Goal: Check status: Check status

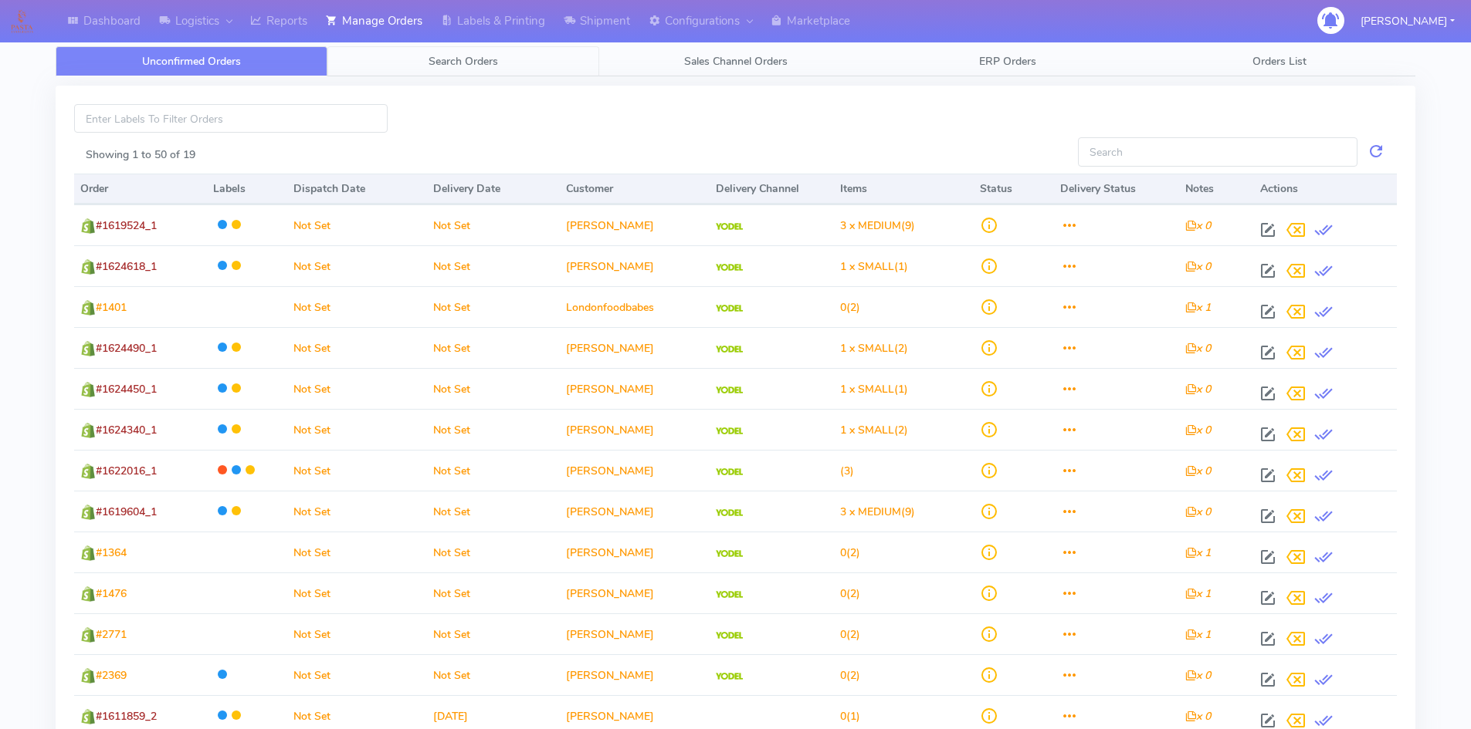
click at [457, 66] on span "Search Orders" at bounding box center [462, 61] width 69 height 15
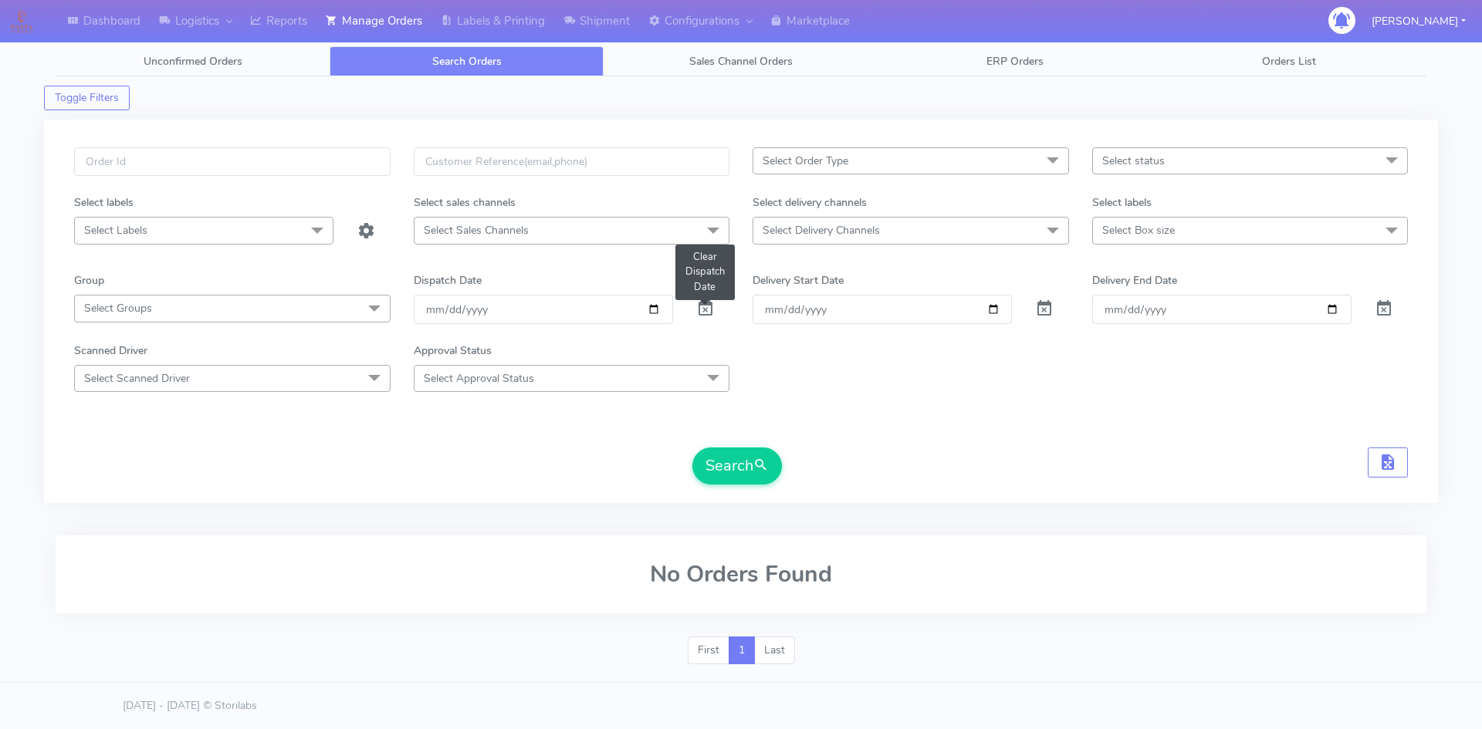
click at [706, 310] on span at bounding box center [705, 312] width 19 height 15
click at [174, 160] on input "text" at bounding box center [232, 161] width 316 height 29
paste input "1620602"
type input "1620602"
click at [728, 472] on button "Search" at bounding box center [737, 466] width 90 height 37
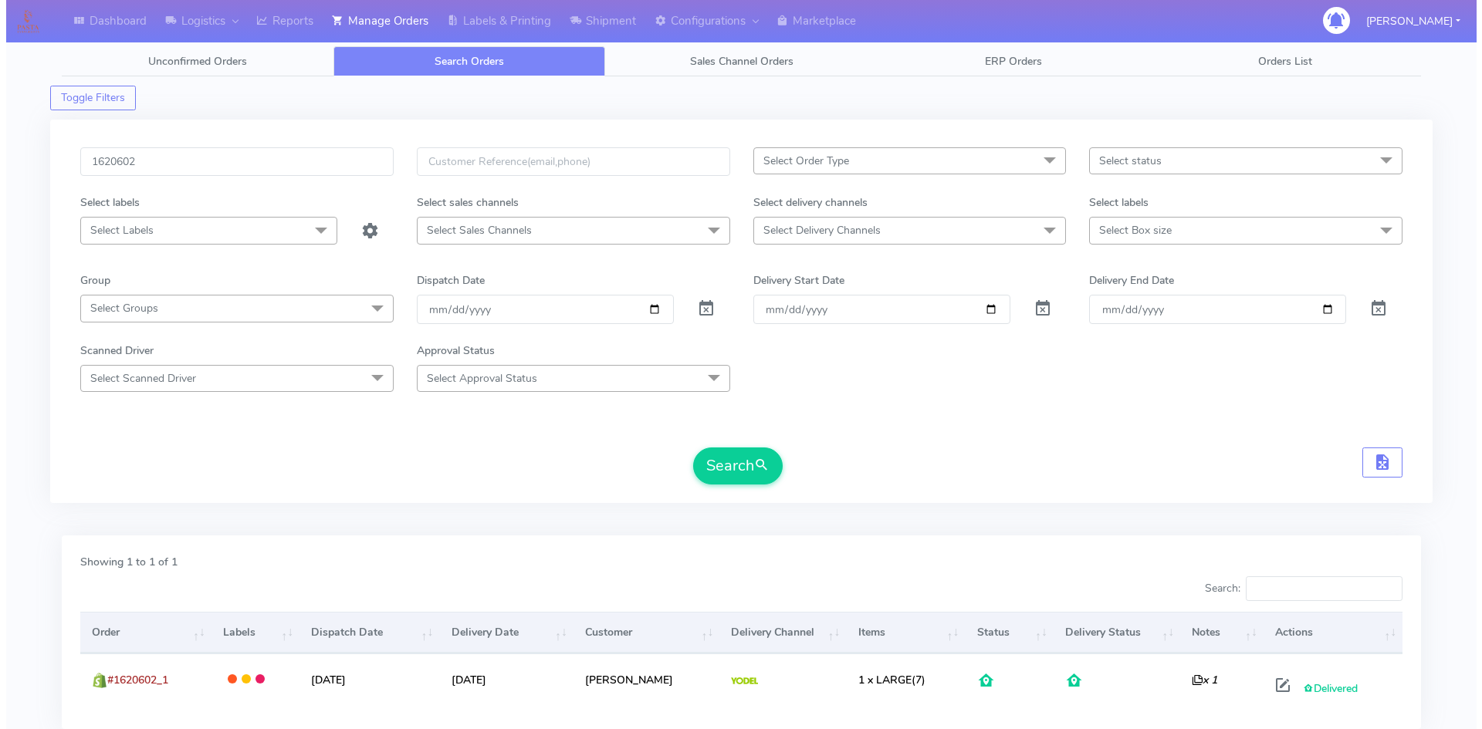
scroll to position [109, 0]
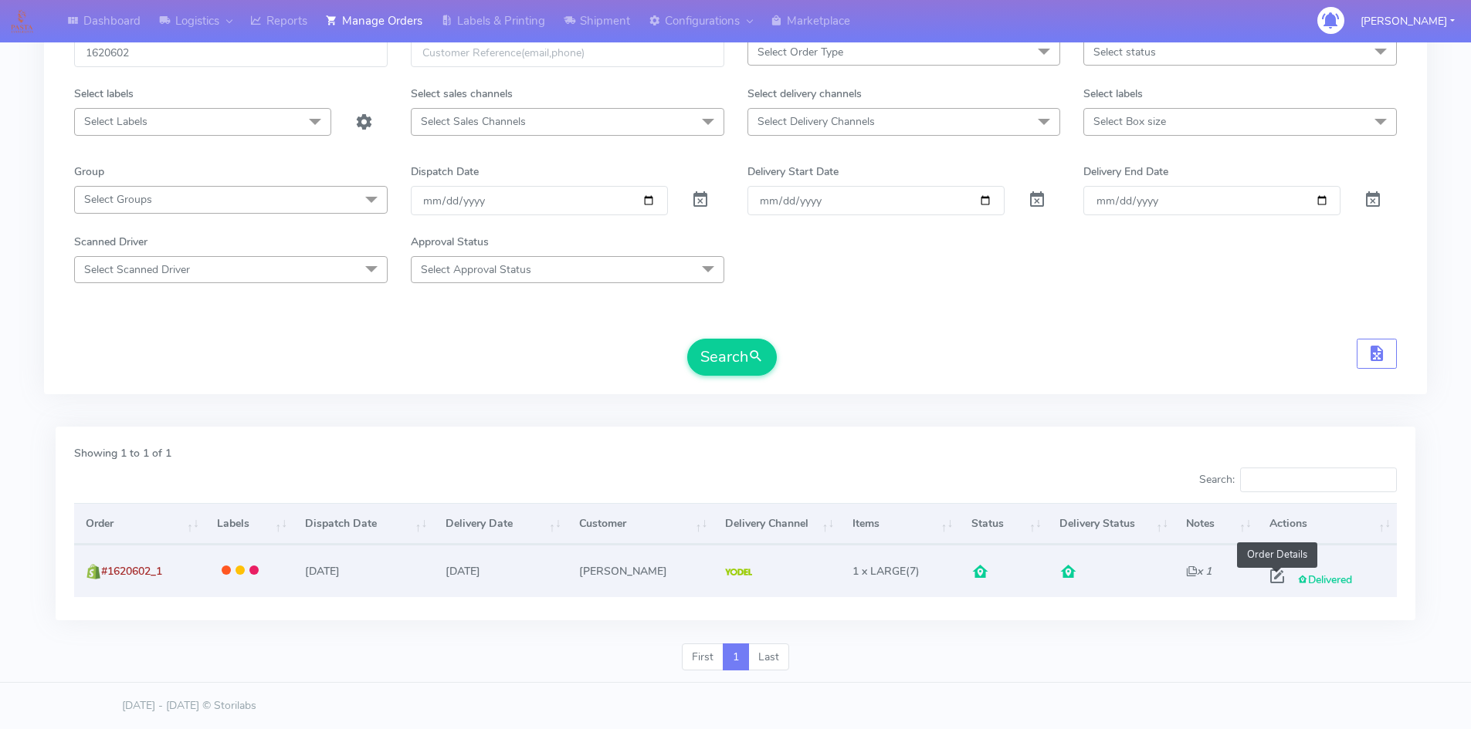
click at [1278, 573] on span at bounding box center [1277, 580] width 28 height 15
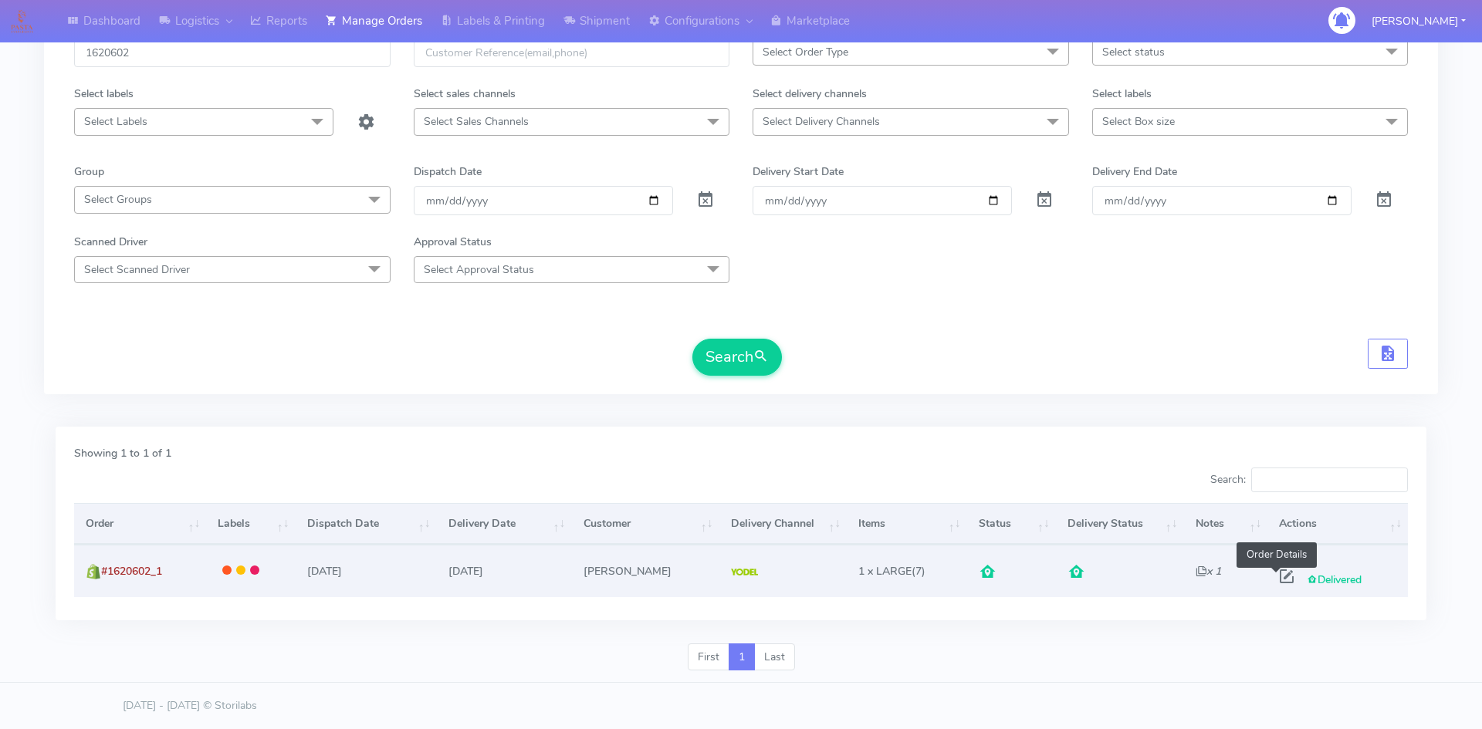
select select "5"
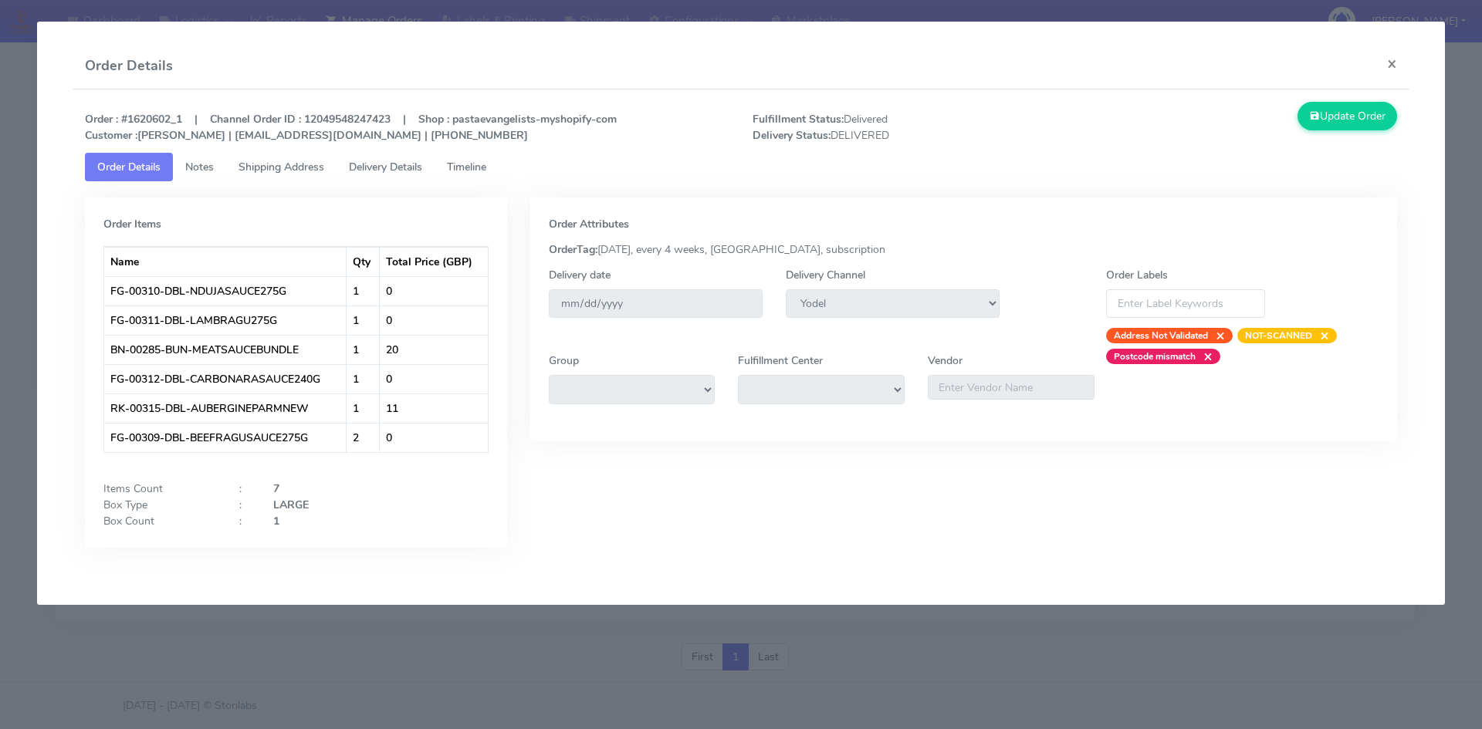
click at [198, 168] on span "Notes" at bounding box center [199, 167] width 29 height 15
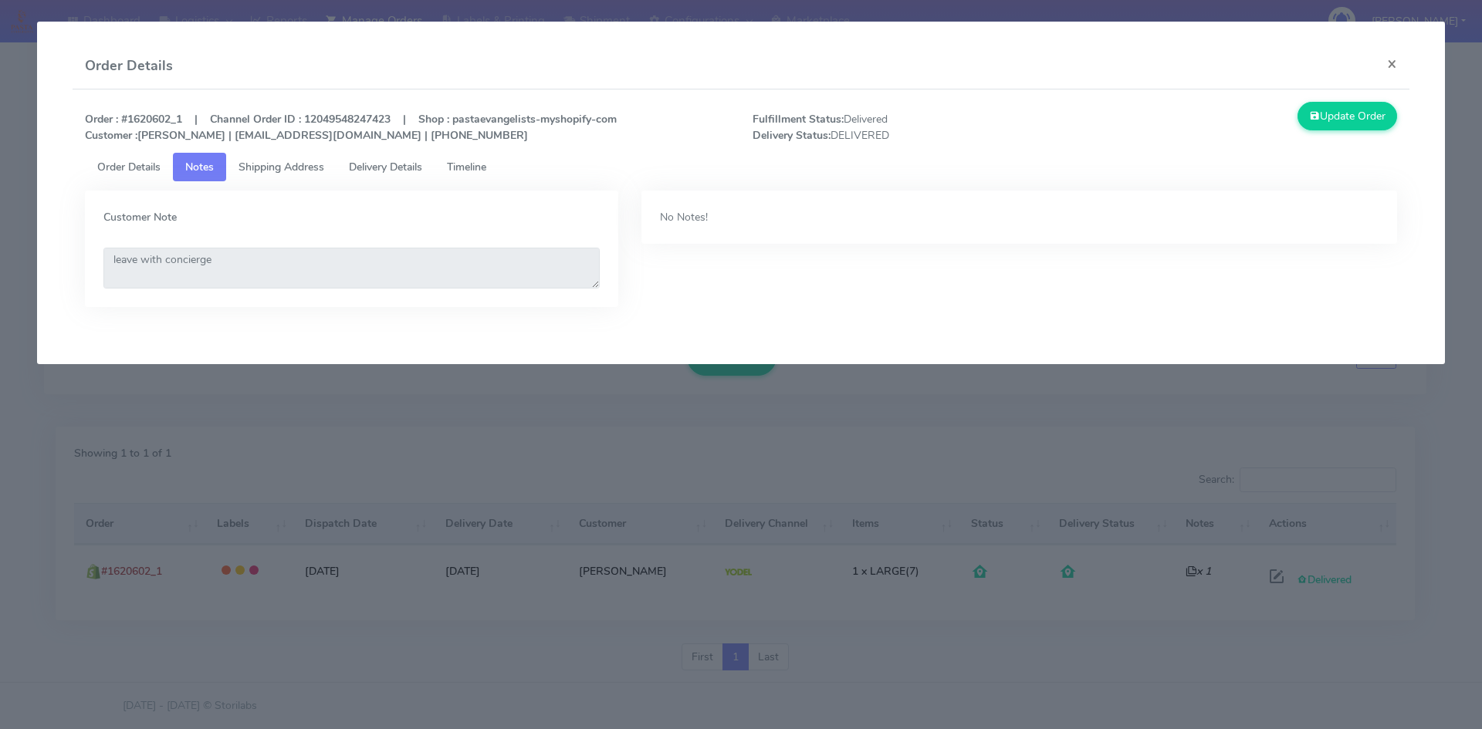
click at [479, 161] on span "Timeline" at bounding box center [466, 167] width 39 height 15
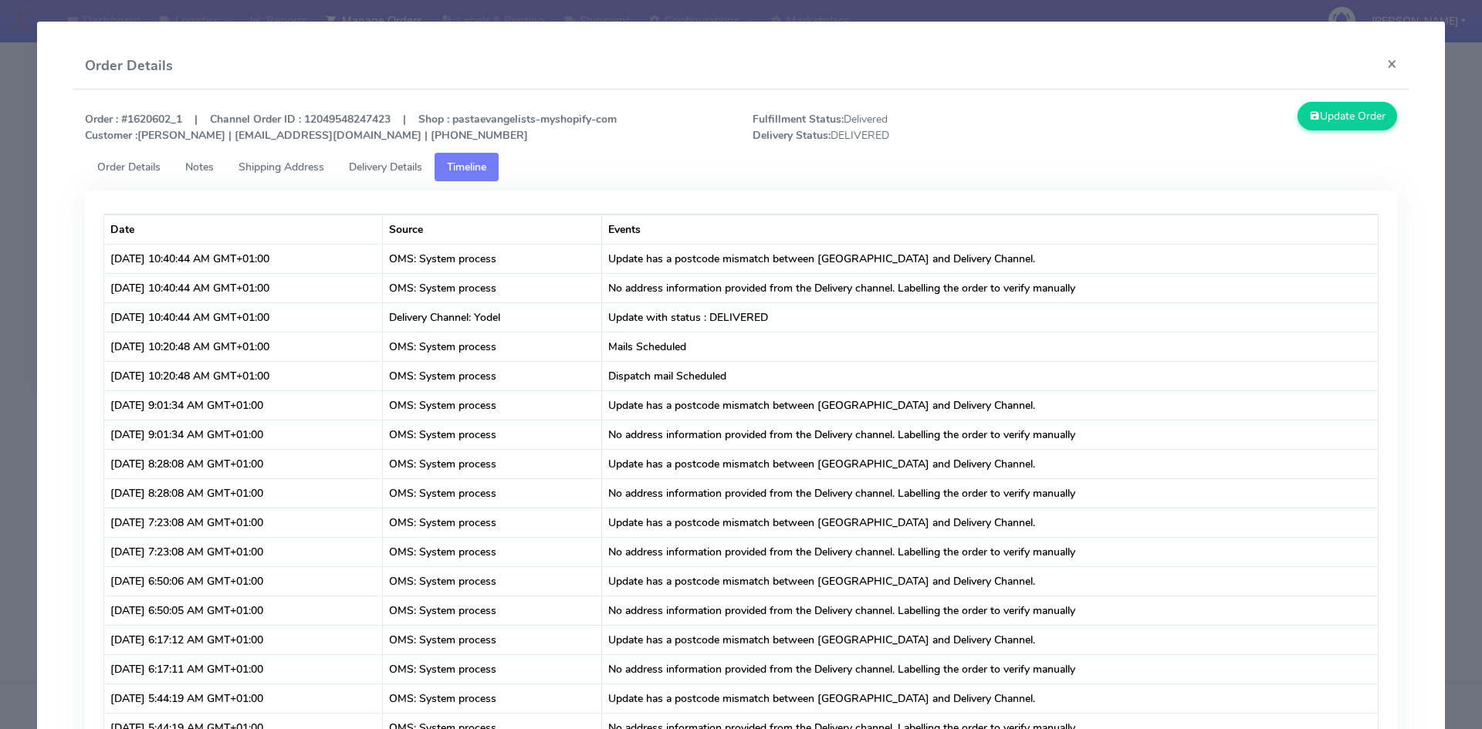
click at [133, 165] on span "Order Details" at bounding box center [128, 167] width 63 height 15
